Goal: Task Accomplishment & Management: Use online tool/utility

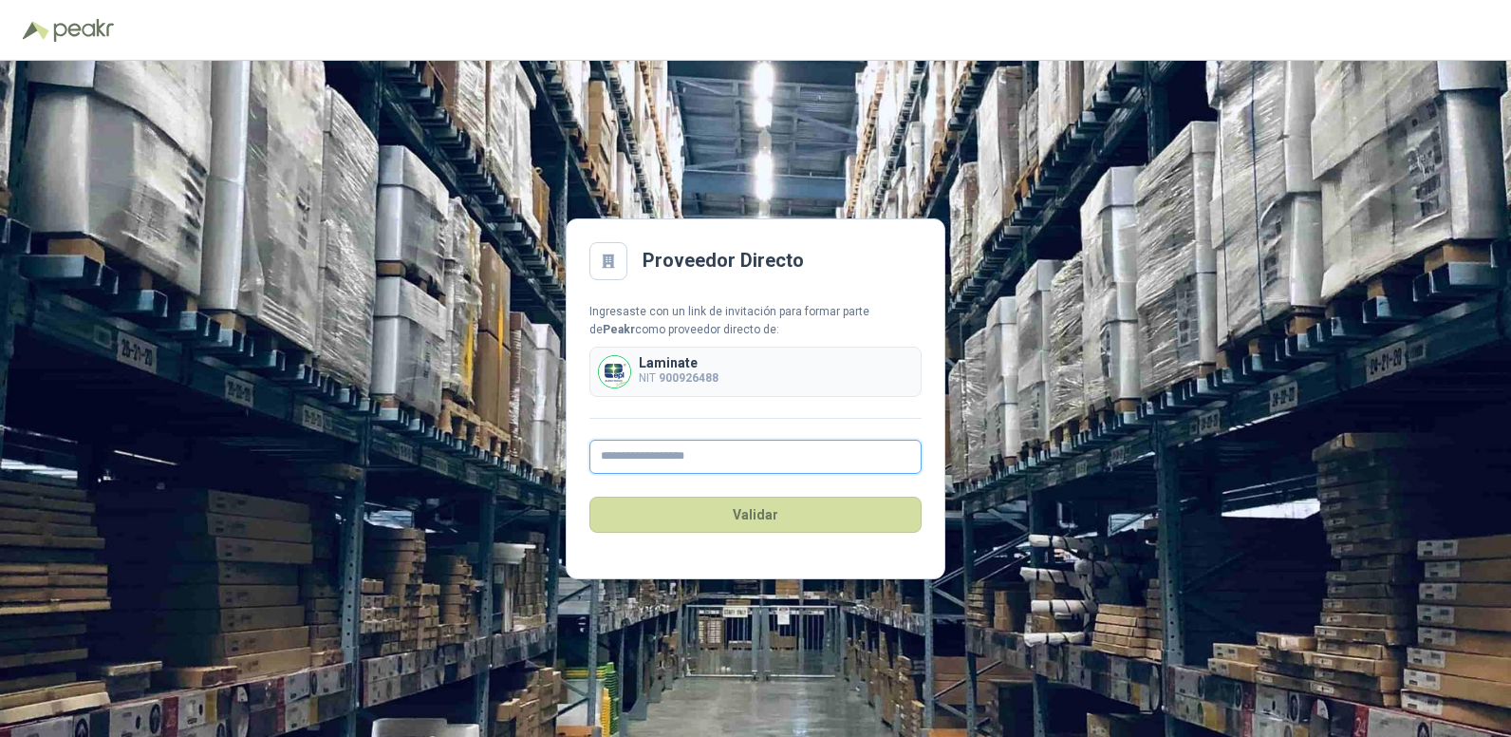
click at [631, 458] on input "text" at bounding box center [755, 456] width 332 height 34
type input "**********"
click at [770, 517] on button "Validar" at bounding box center [755, 514] width 332 height 36
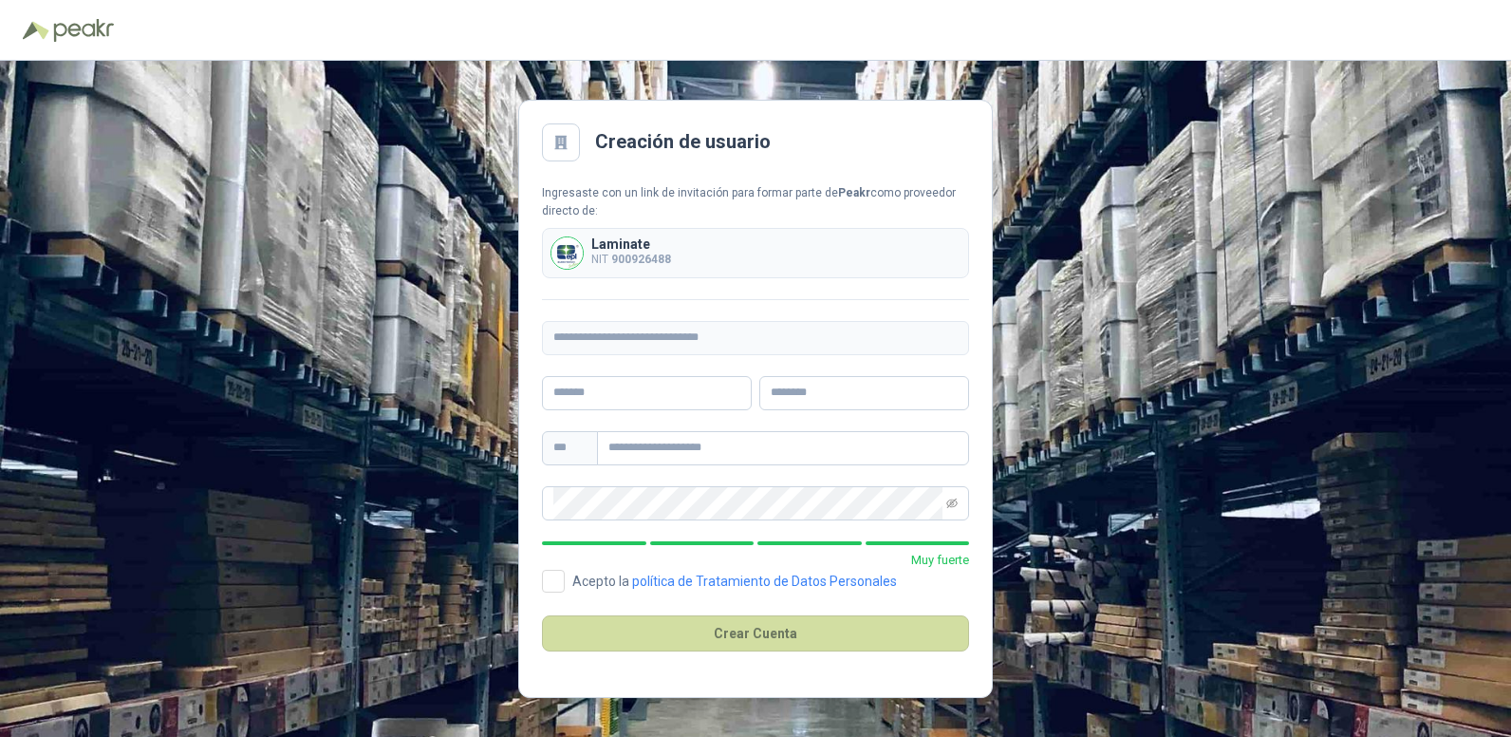
click at [1190, 398] on div "**********" at bounding box center [755, 399] width 1511 height 676
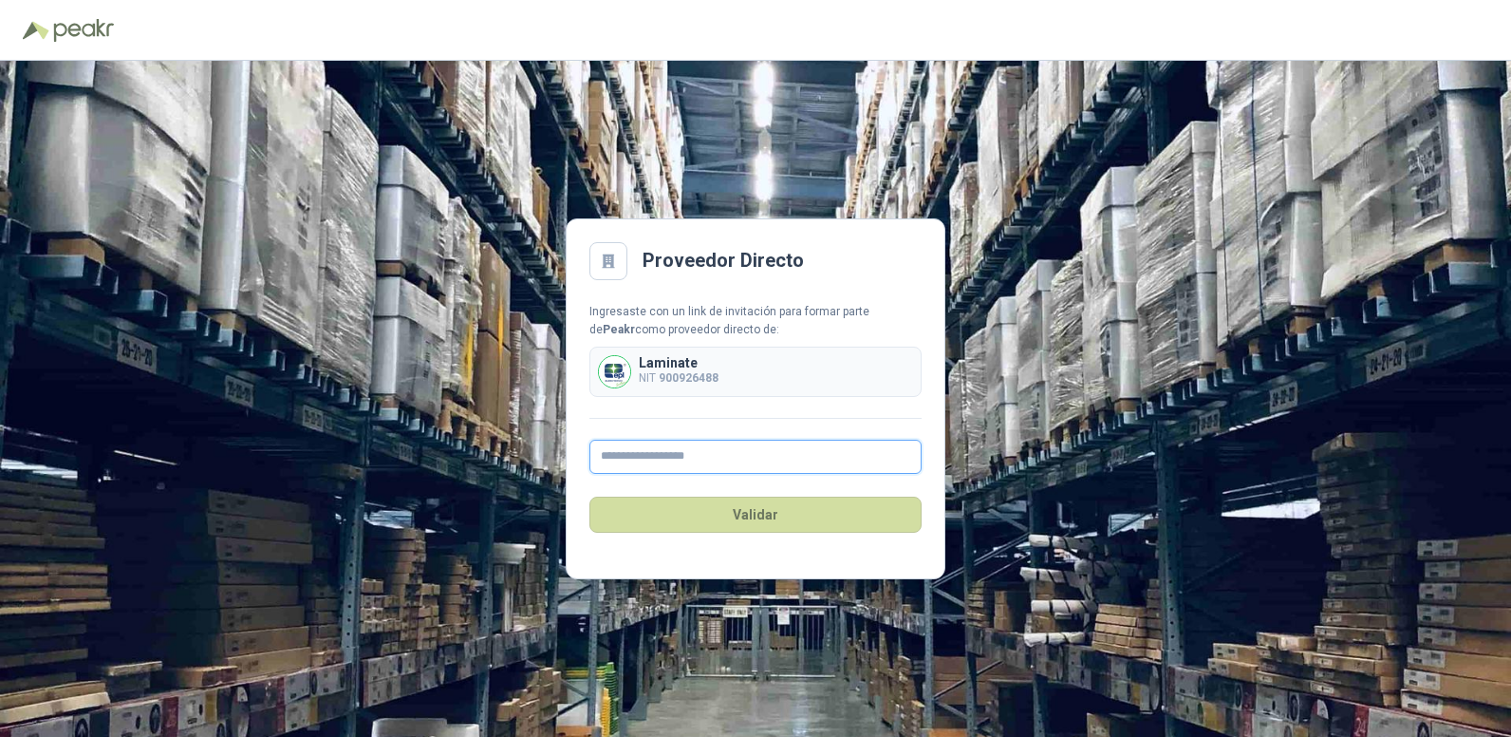
click at [667, 449] on input "text" at bounding box center [755, 456] width 332 height 34
type input "**********"
click at [793, 513] on button "Validar" at bounding box center [755, 514] width 332 height 36
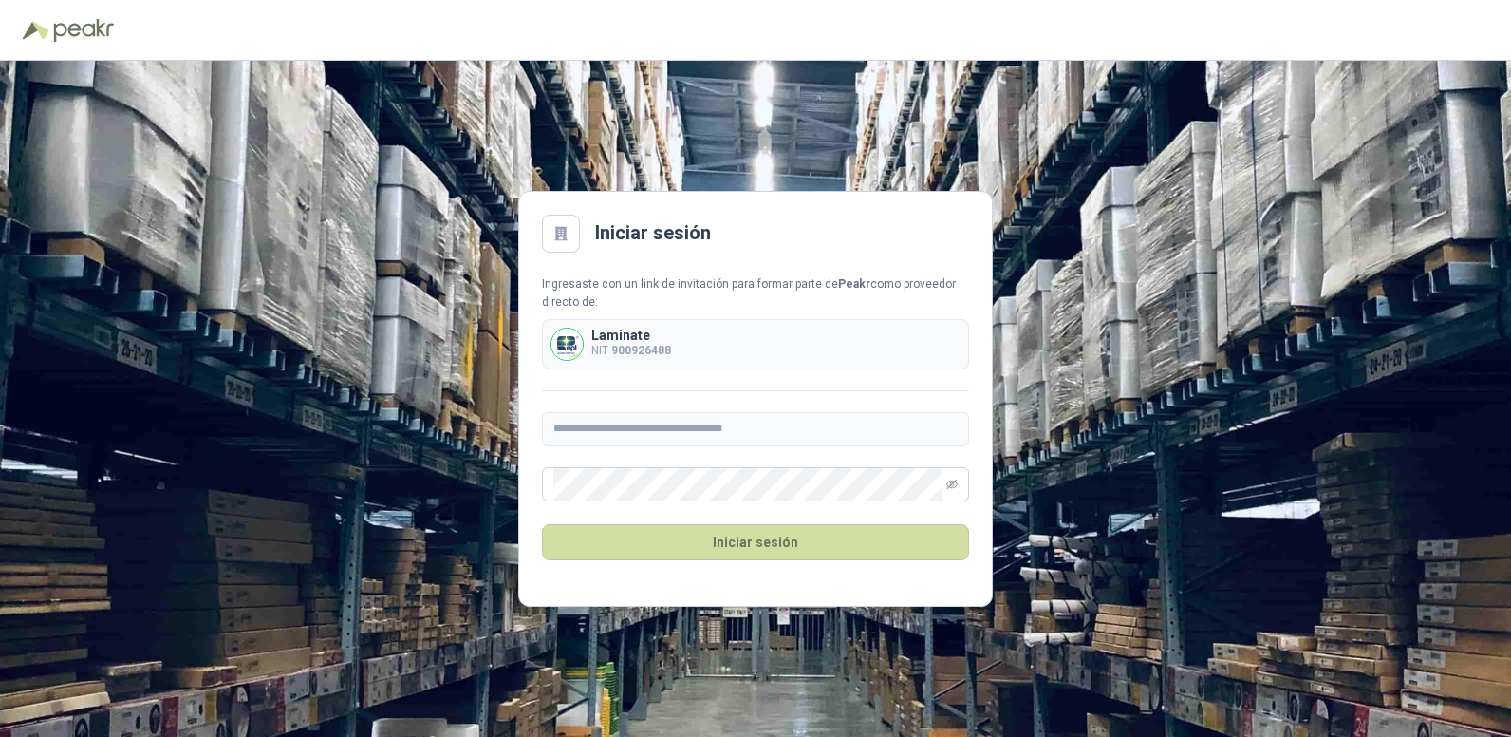
click at [1169, 525] on div "**********" at bounding box center [755, 399] width 1511 height 676
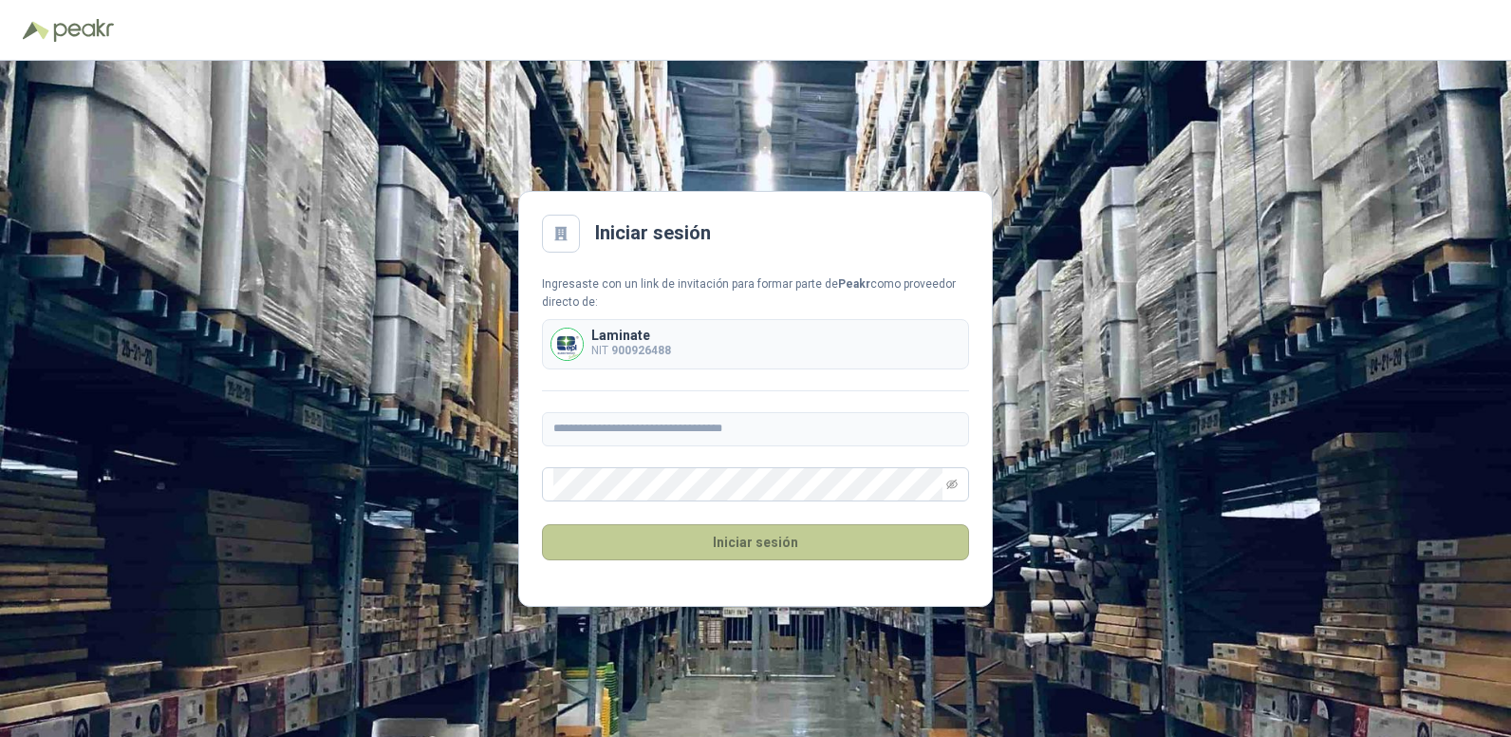
click at [845, 557] on button "Iniciar sesión" at bounding box center [755, 542] width 427 height 36
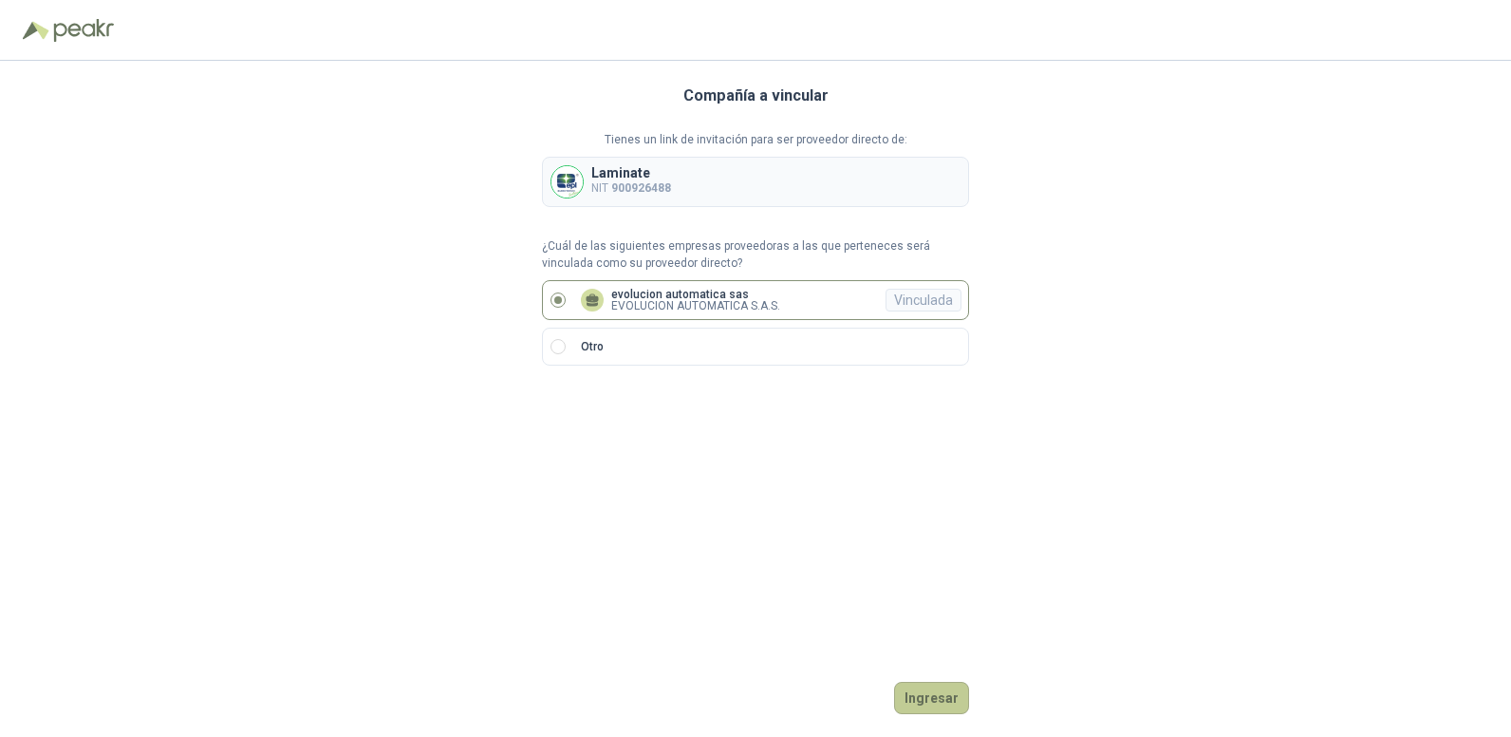
click at [939, 703] on button "Ingresar" at bounding box center [931, 697] width 75 height 32
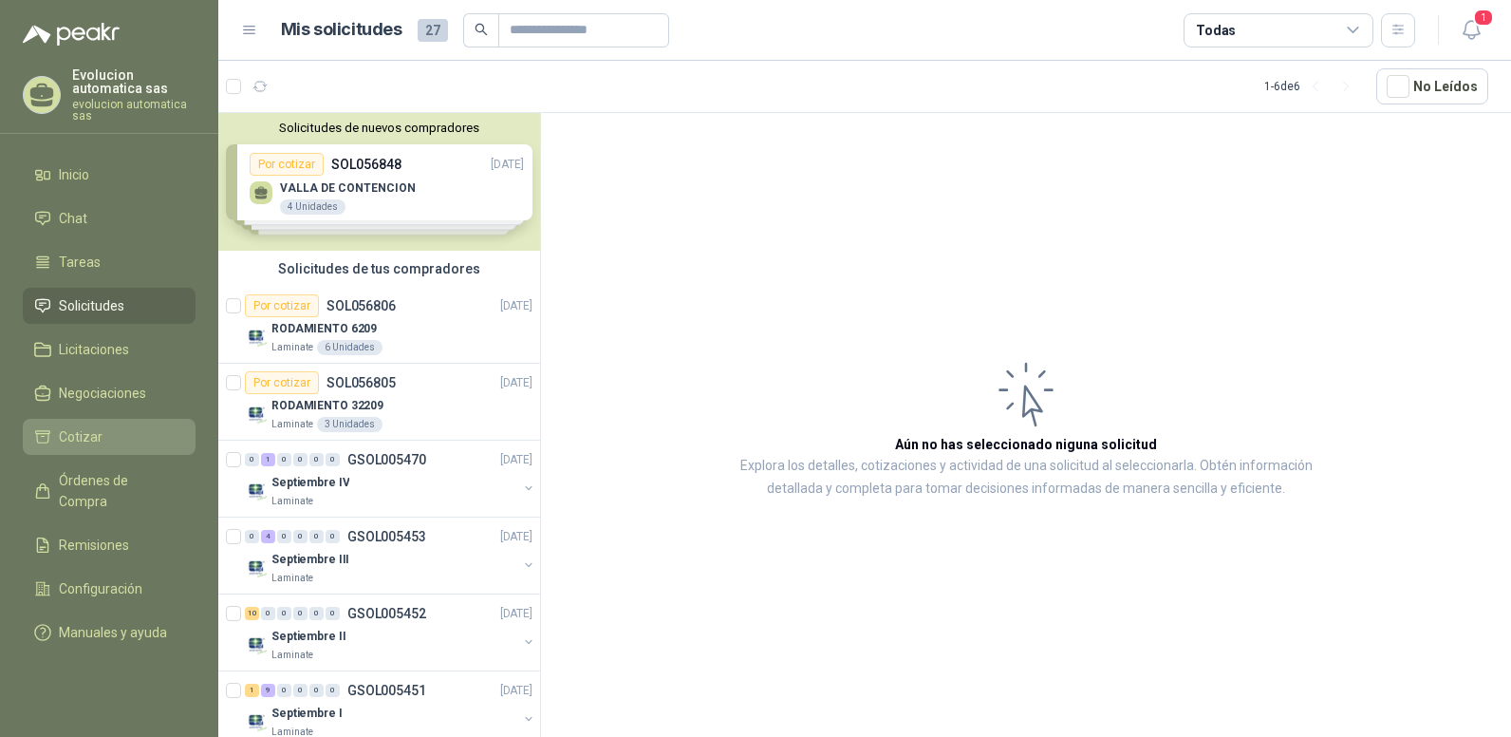
click at [106, 443] on li "Cotizar" at bounding box center [109, 436] width 150 height 21
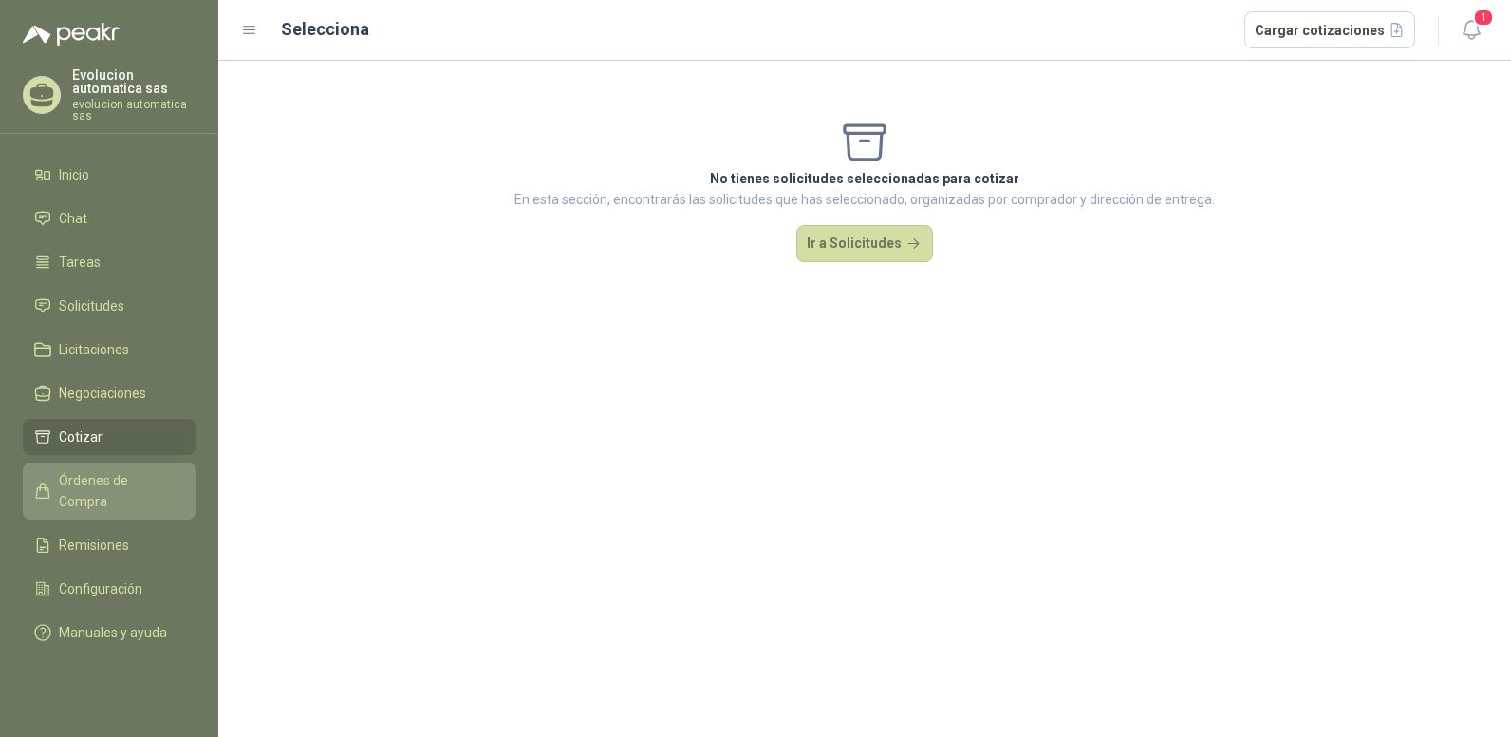
click at [114, 474] on span "Órdenes de Compra" at bounding box center [118, 491] width 119 height 42
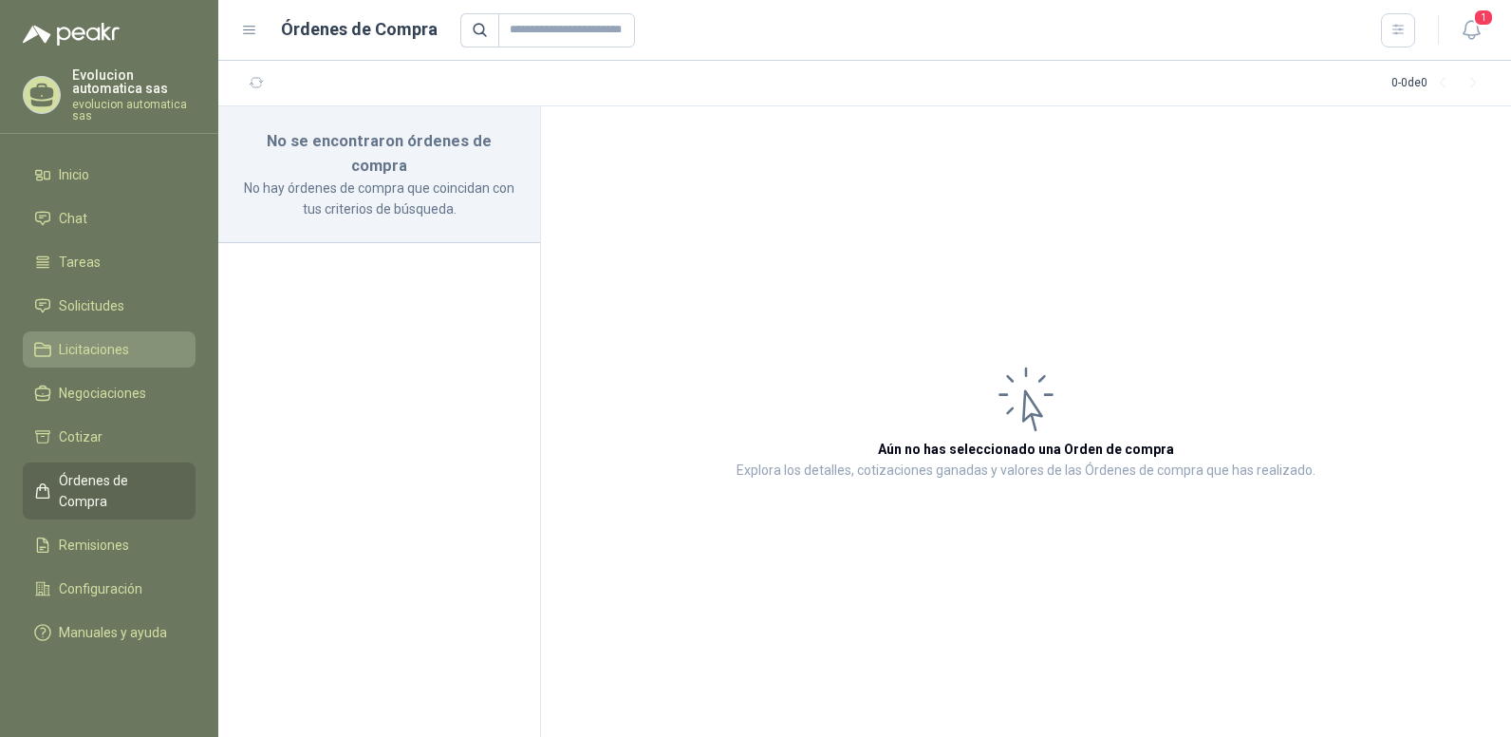
click at [146, 352] on li "Licitaciones" at bounding box center [109, 349] width 150 height 21
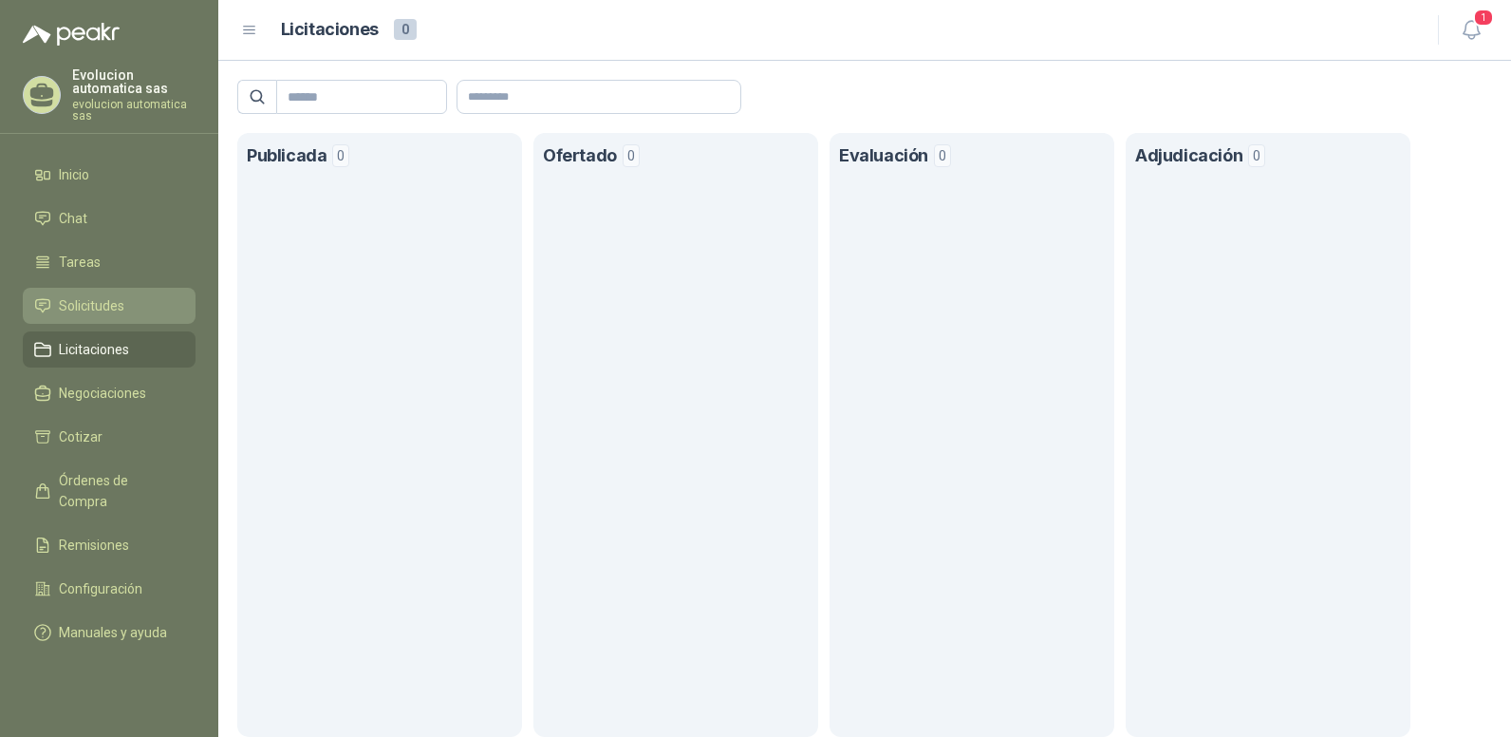
click at [149, 308] on li "Solicitudes" at bounding box center [109, 305] width 150 height 21
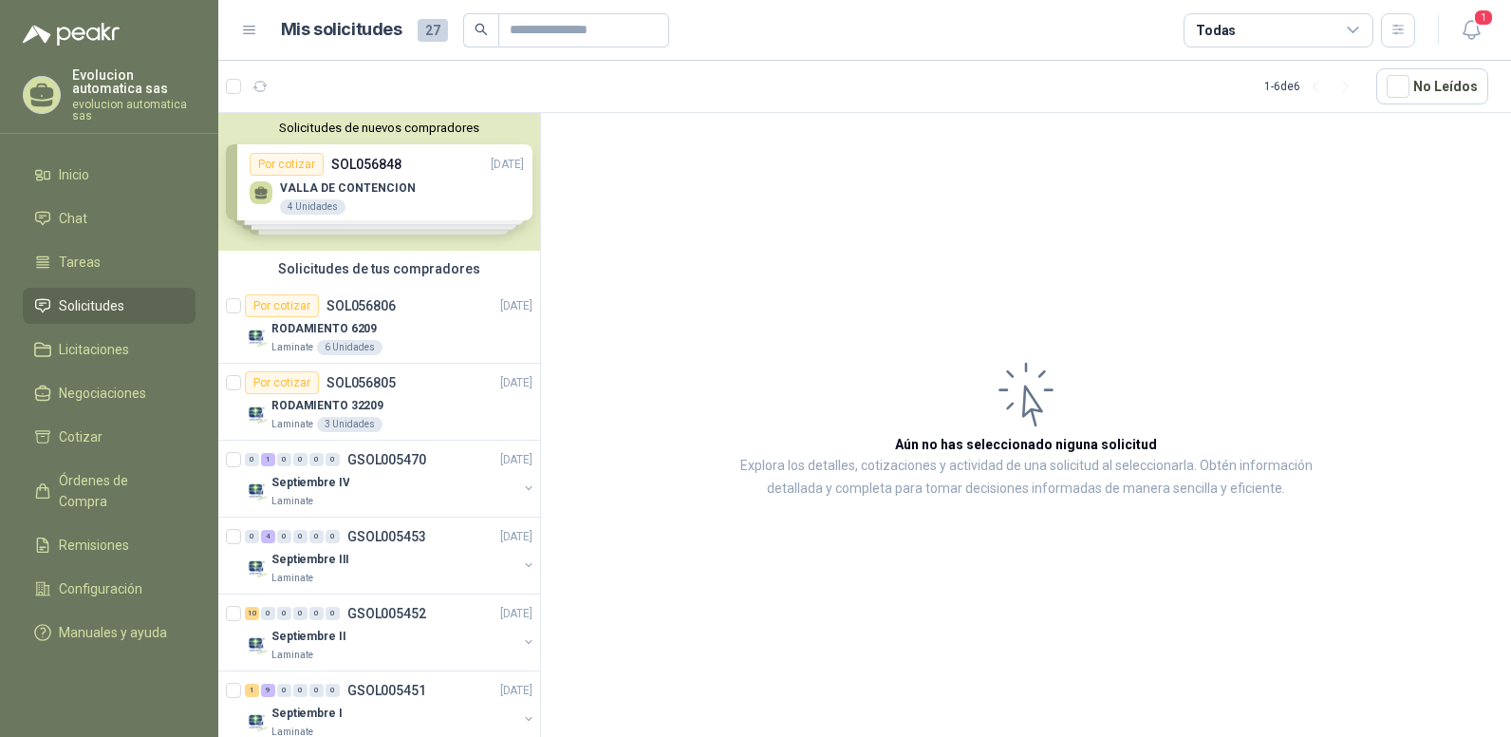
click at [339, 166] on div "Solicitudes de nuevos compradores Por cotizar SOL056848 [DATE] VALLA DE CONTENC…" at bounding box center [379, 182] width 322 height 138
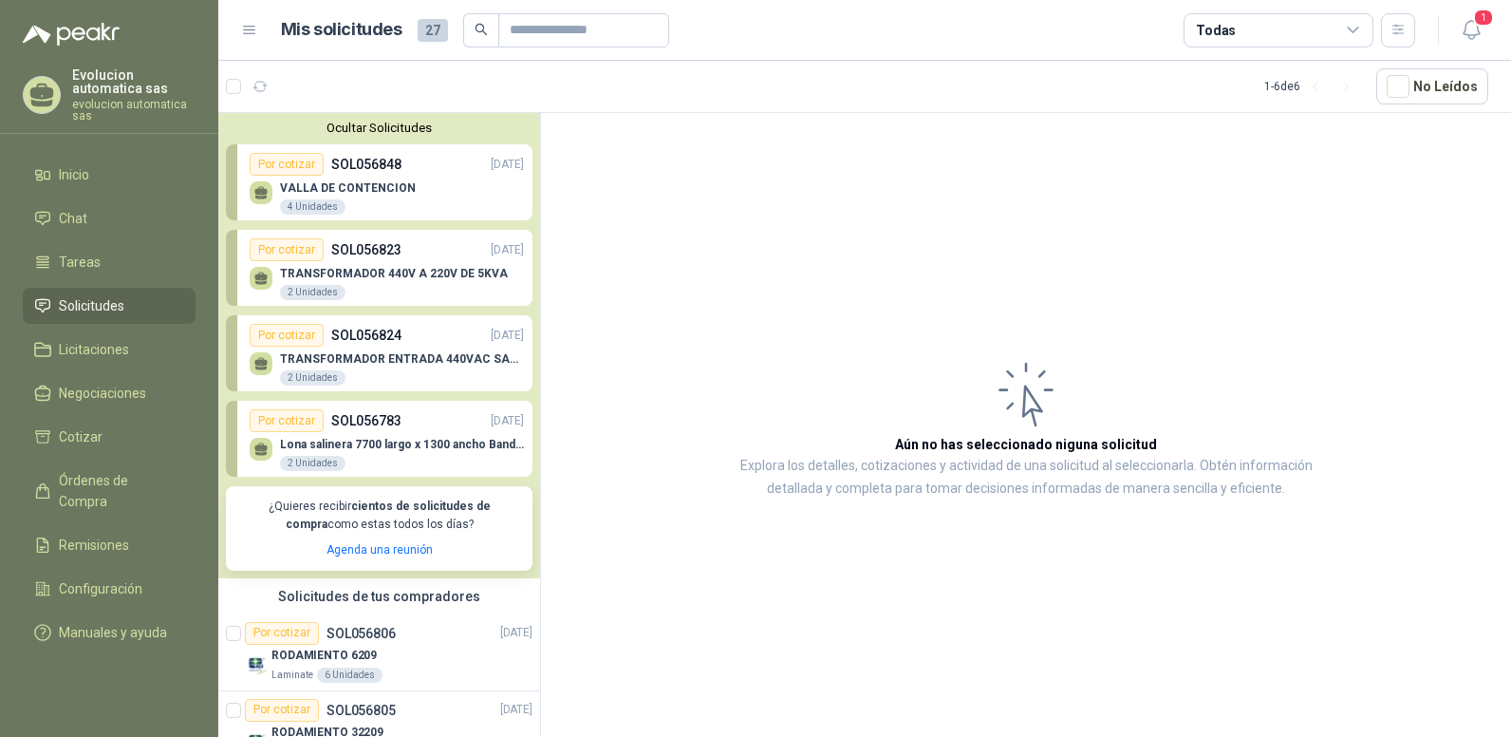
click at [413, 278] on p "TRANSFORMADOR 440V A 220V DE 5KVA" at bounding box center [394, 273] width 228 height 13
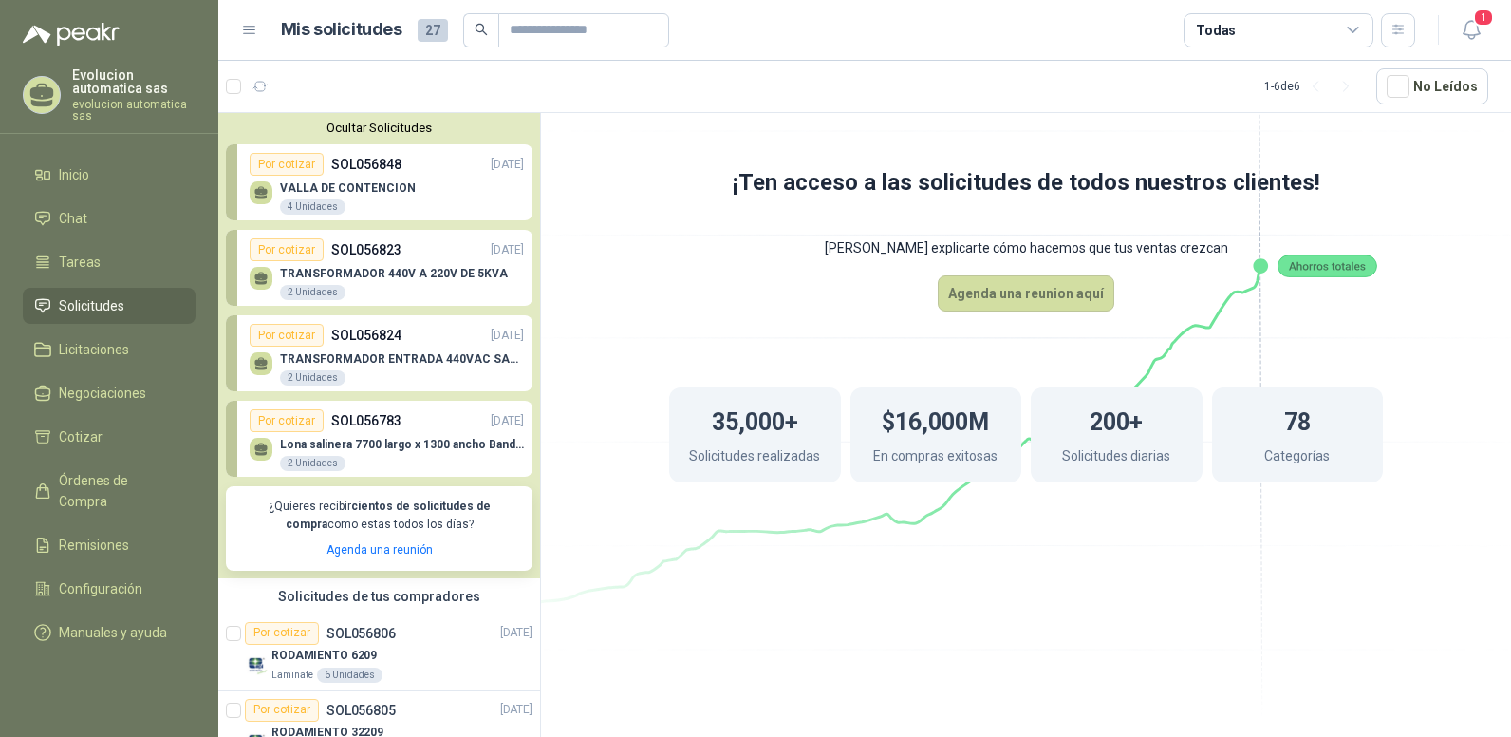
click at [375, 350] on div "TRANSFORMADOR ENTRADA 440VAC SALIDA 220VAC 10AMP 1000WATTS 2 Unidades" at bounding box center [387, 366] width 274 height 40
click at [382, 437] on div "Lona salinera 7700 largo x 1300 ancho Banda tipo wafer  2 Unidades" at bounding box center [387, 452] width 274 height 40
click at [562, 341] on icon at bounding box center [1025, 324] width 1063 height 897
click at [606, 319] on div "35,000+ Solicitudes realizadas $16,000M En compras exitosas 200+ Solicitudes di…" at bounding box center [1026, 434] width 866 height 247
click at [309, 160] on div "Por cotizar" at bounding box center [287, 164] width 74 height 23
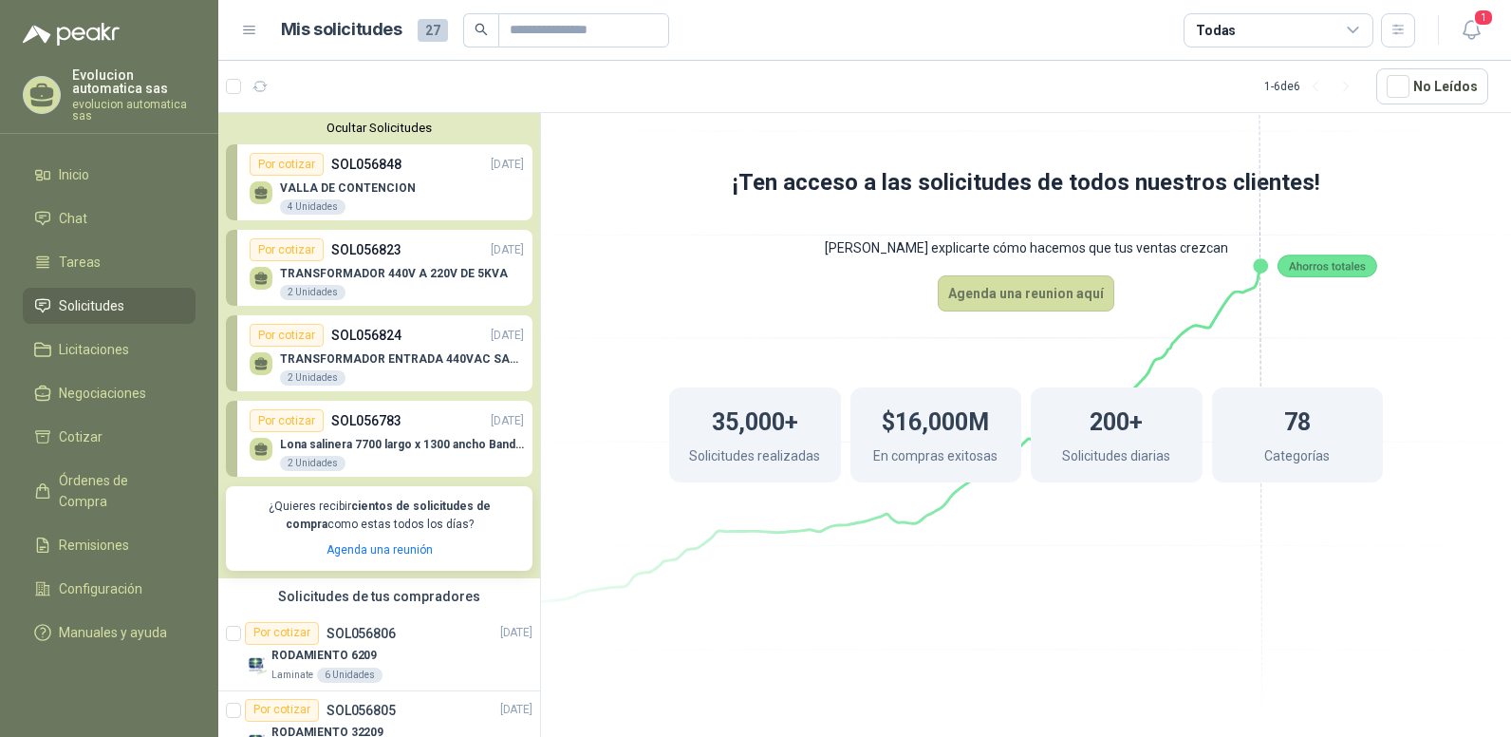
click at [358, 189] on p "VALLA DE CONTENCION" at bounding box center [348, 187] width 136 height 13
click at [359, 263] on div "TRANSFORMADOR 440V A 220V DE 5KVA 2 Unidades" at bounding box center [387, 281] width 274 height 40
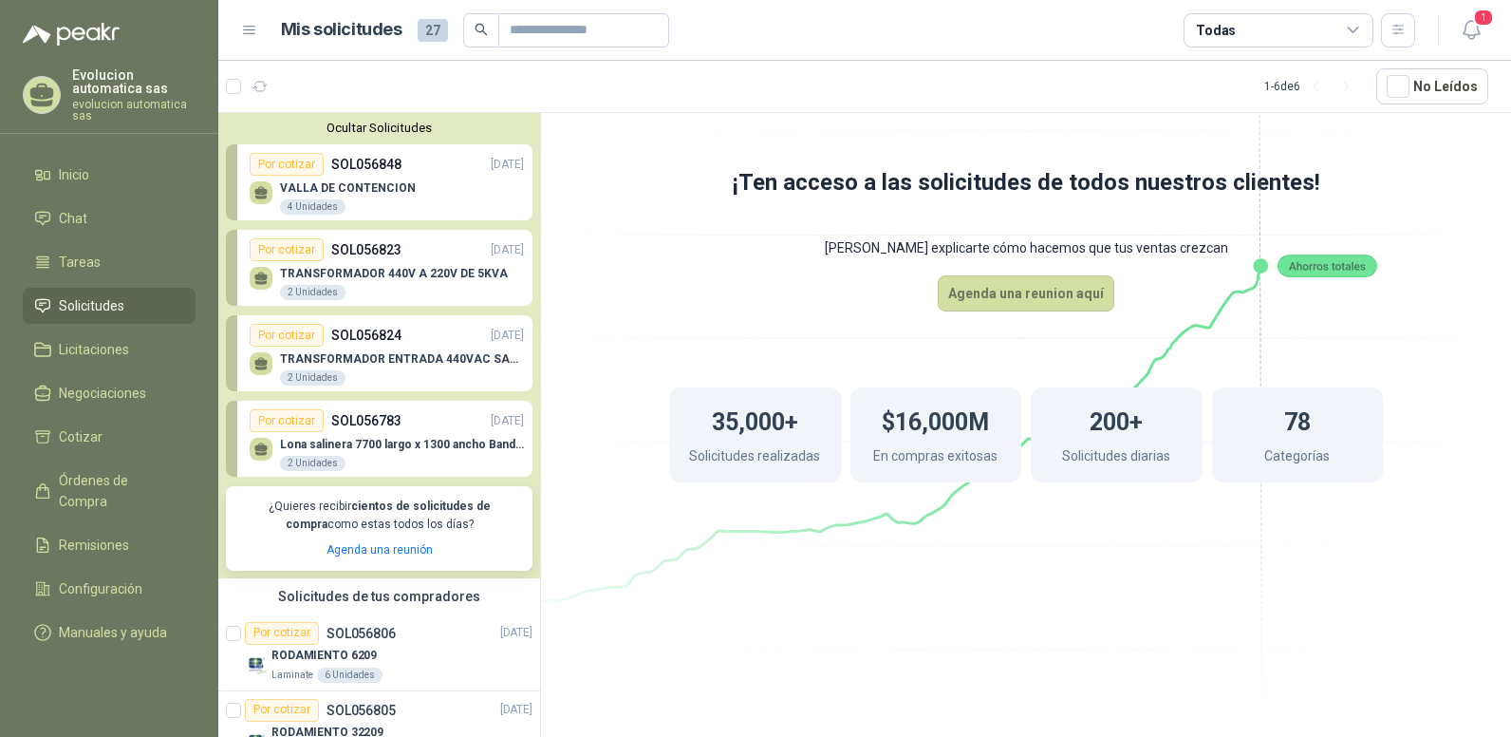
click at [359, 263] on div "TRANSFORMADOR 440V A 220V DE 5KVA 2 Unidades" at bounding box center [387, 281] width 274 height 40
click at [344, 363] on p "TRANSFORMADOR ENTRADA 440VAC SALIDA 220VAC 10AMP 1000WATTS" at bounding box center [402, 358] width 244 height 13
click at [345, 364] on p "TRANSFORMADOR ENTRADA 440VAC SALIDA 220VAC 10AMP 1000WATTS" at bounding box center [402, 358] width 244 height 13
click at [329, 455] on div "Lona salinera 7700 largo x 1300 ancho Banda tipo wafer  2 Unidades" at bounding box center [402, 455] width 244 height 34
click at [604, 326] on div "35,000+ Solicitudes realizadas $16,000M En compras exitosas 200+ Solicitudes di…" at bounding box center [1026, 434] width 866 height 247
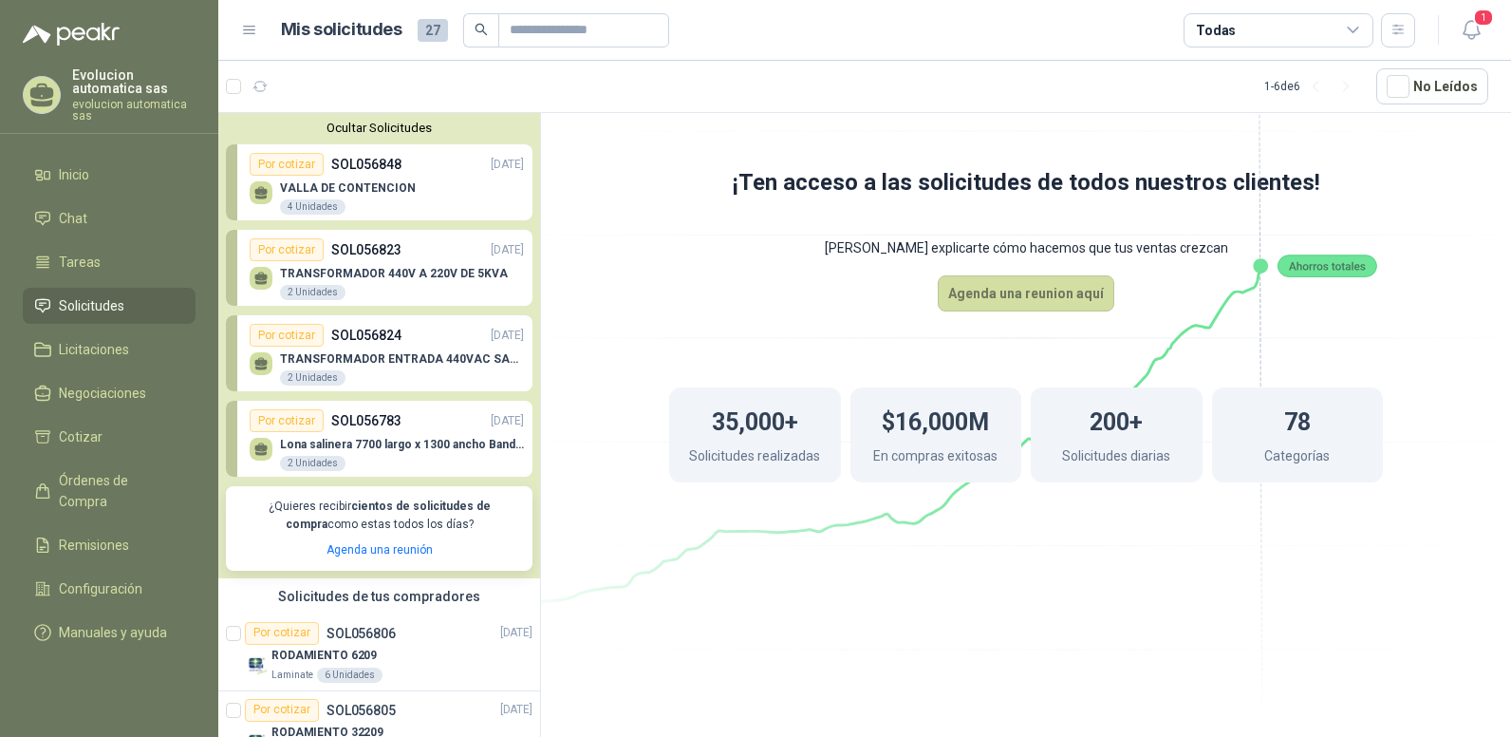
click at [393, 589] on div "Solicitudes de tus compradores" at bounding box center [379, 596] width 322 height 36
click at [358, 621] on article "Por cotizar SOL056806 [DATE] RODAMIENTO 6209 Laminate 6 Unidades" at bounding box center [379, 652] width 322 height 77
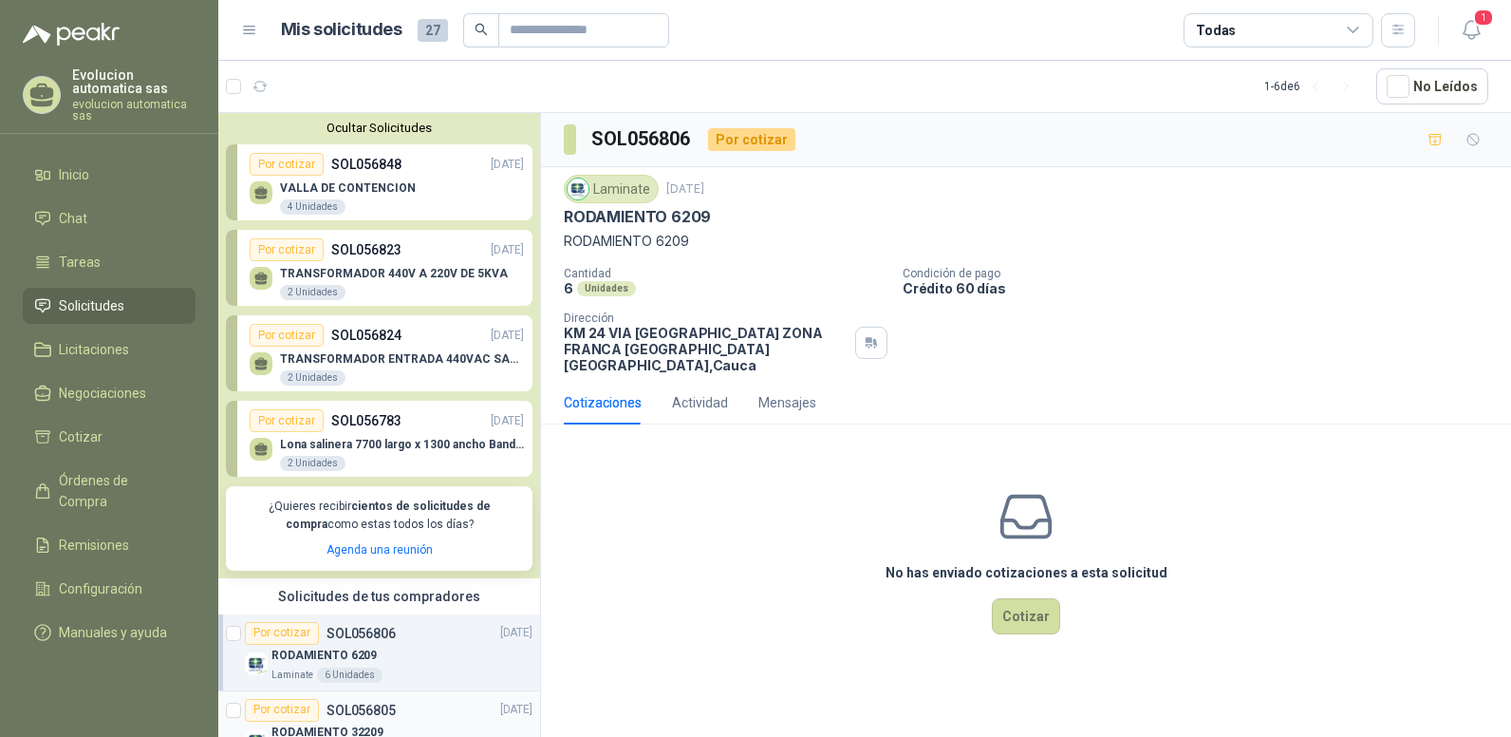
click at [338, 705] on p "SOL056805" at bounding box center [360, 709] width 69 height 13
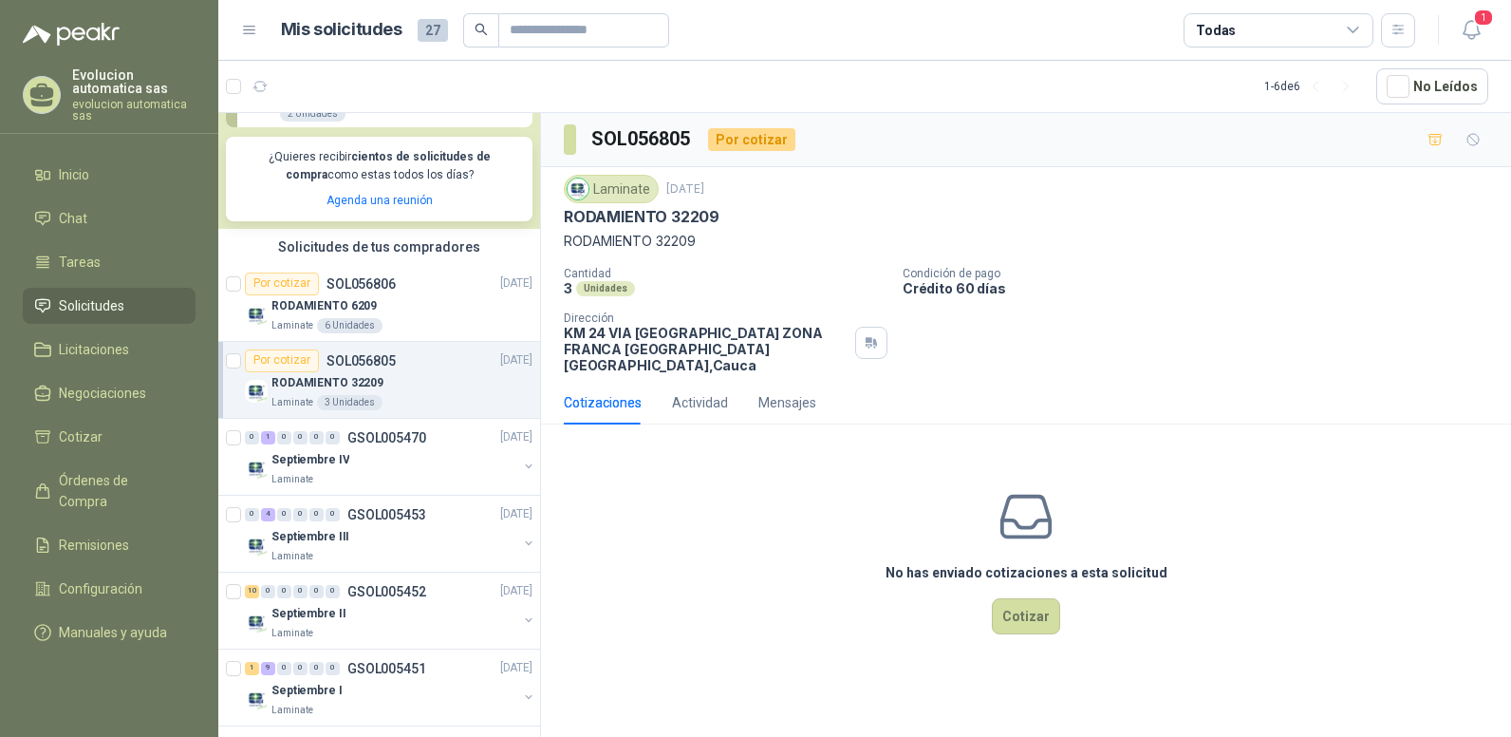
scroll to position [360, 0]
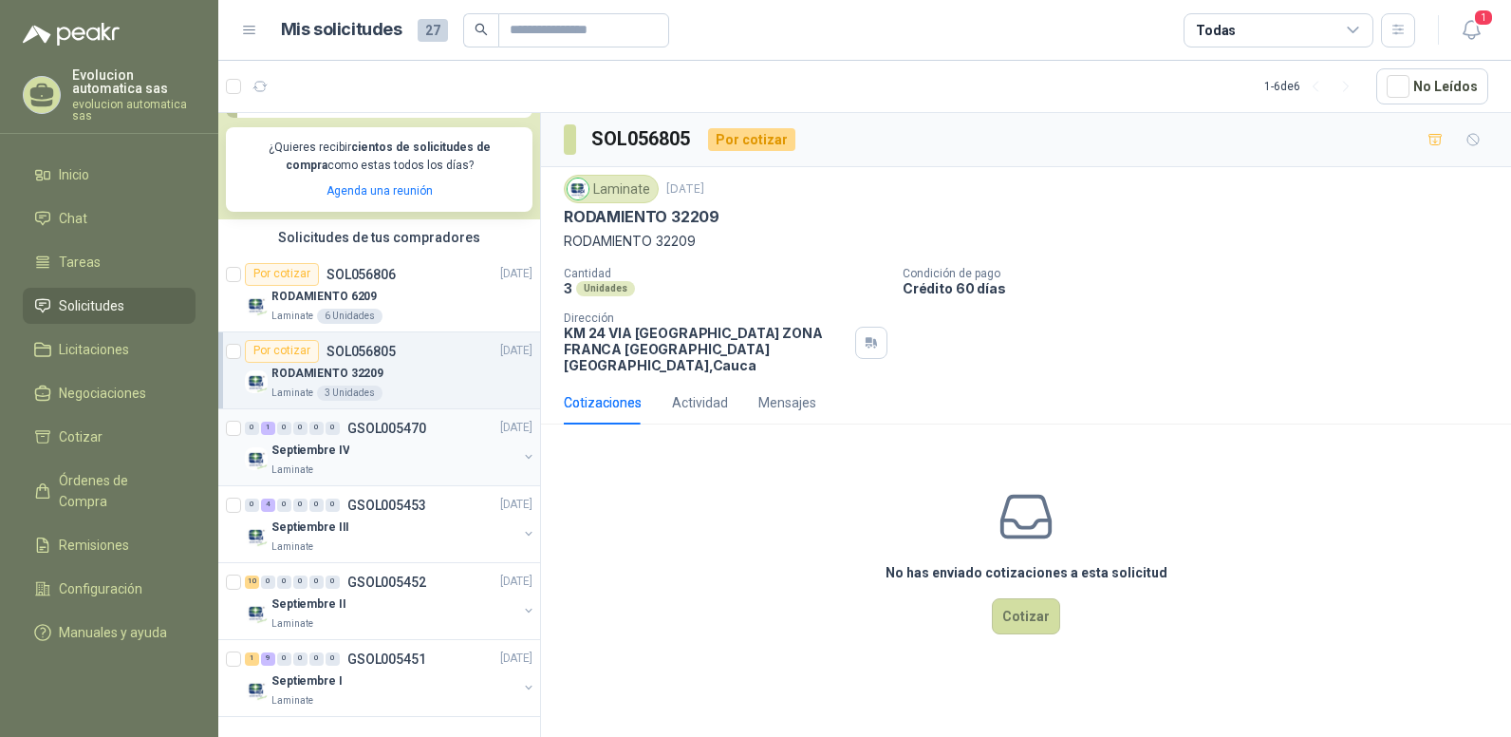
click at [347, 470] on div "Laminate" at bounding box center [394, 469] width 246 height 15
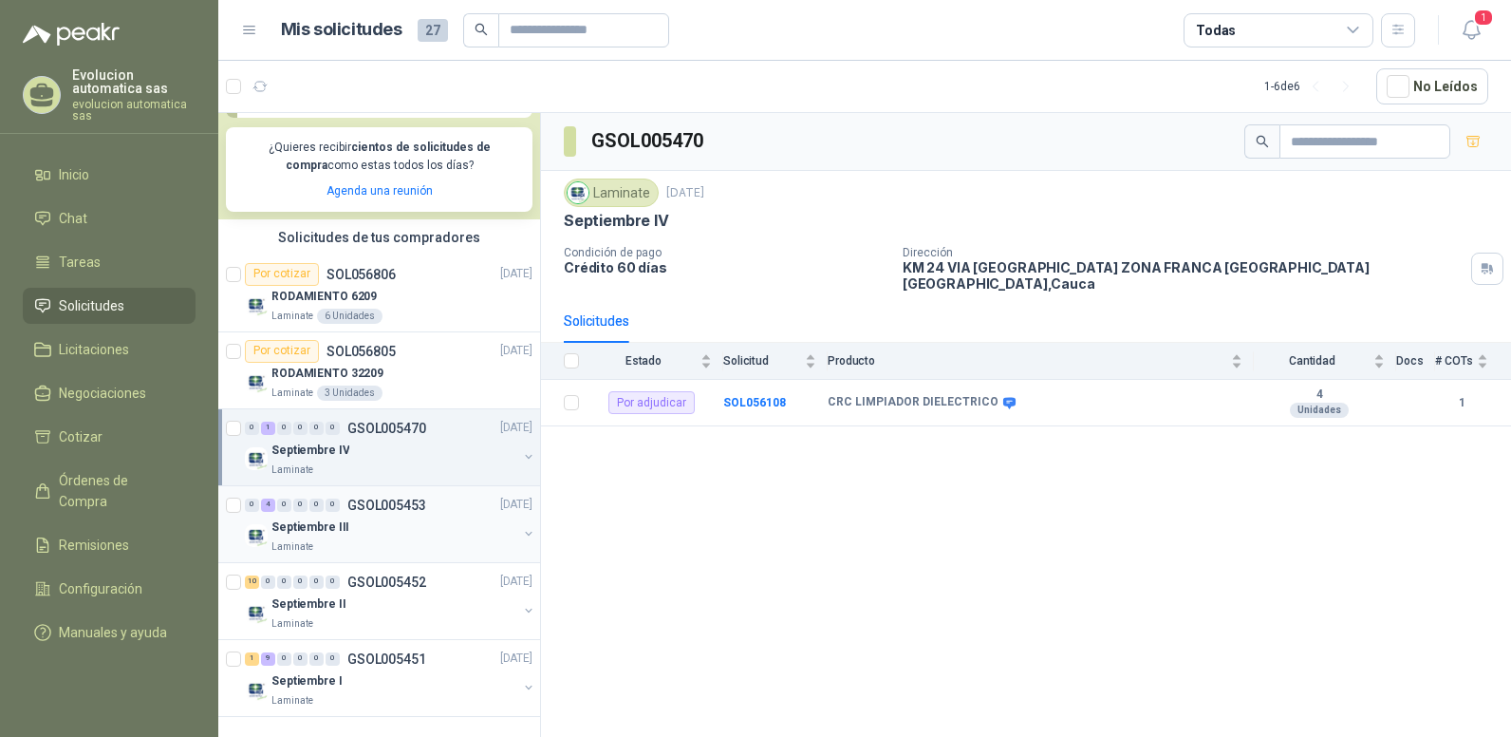
click at [349, 511] on p "GSOL005453" at bounding box center [386, 504] width 79 height 13
